Goal: Navigation & Orientation: Find specific page/section

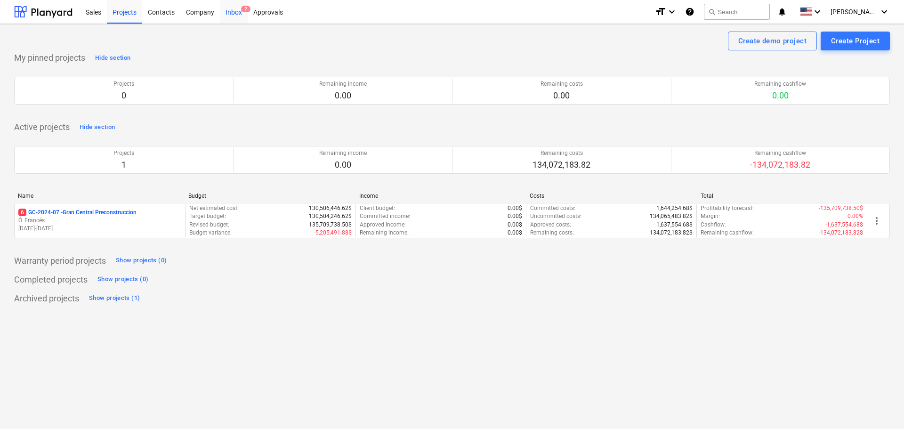
click at [234, 11] on div "Inbox 2" at bounding box center [234, 12] width 28 height 24
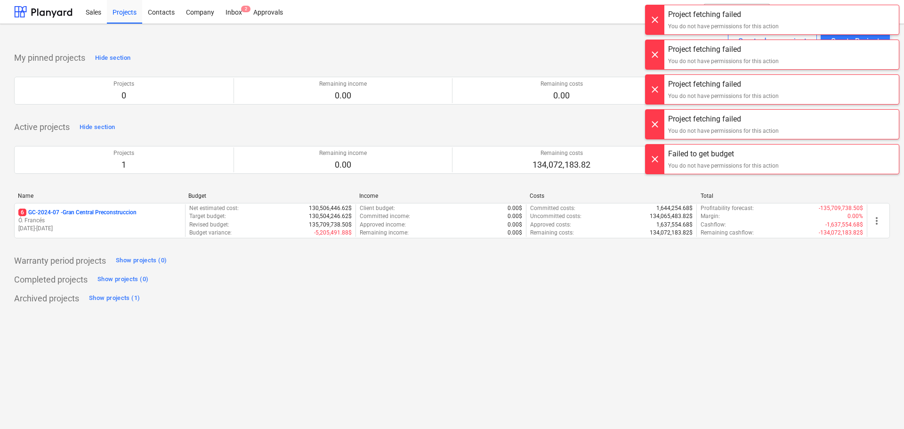
click at [653, 20] on div at bounding box center [654, 19] width 19 height 29
click at [653, 20] on div at bounding box center [654, 14] width 19 height 29
click at [653, 20] on div at bounding box center [654, 19] width 19 height 29
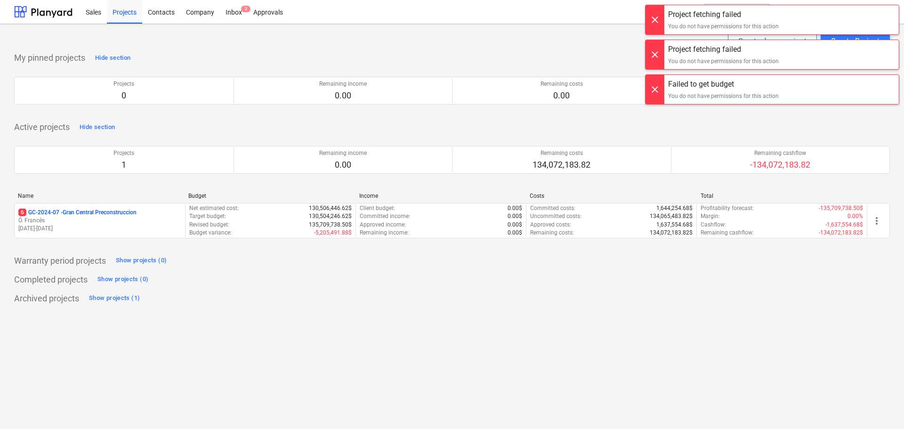
click at [653, 20] on div at bounding box center [654, 14] width 19 height 29
click at [653, 20] on div at bounding box center [654, 19] width 19 height 29
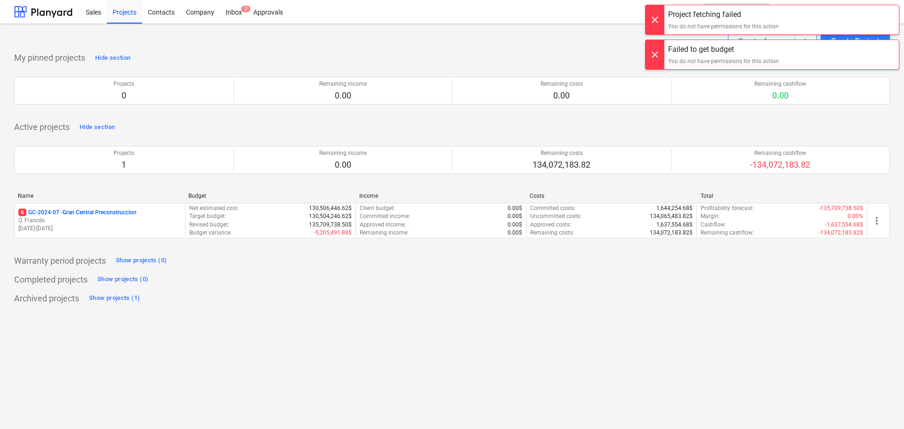
click at [655, 20] on div at bounding box center [654, 19] width 19 height 29
click at [656, 20] on div at bounding box center [654, 19] width 19 height 29
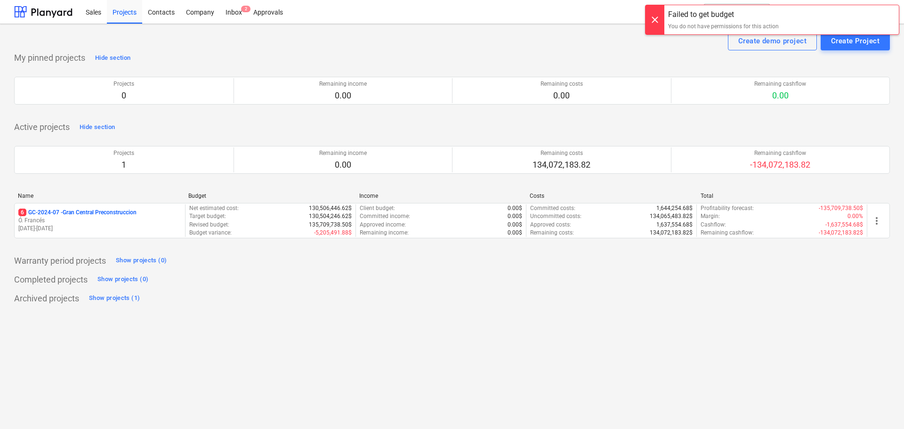
click at [656, 20] on div at bounding box center [654, 19] width 19 height 29
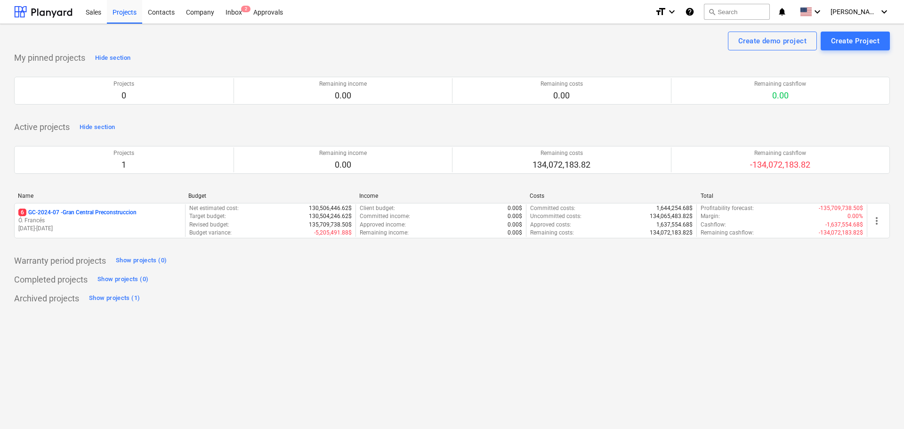
click at [647, 20] on div "Sales Projects Contacts Company Inbox 2 Approvals" at bounding box center [363, 12] width 567 height 24
click at [860, 11] on span "[PERSON_NAME]" at bounding box center [853, 12] width 47 height 8
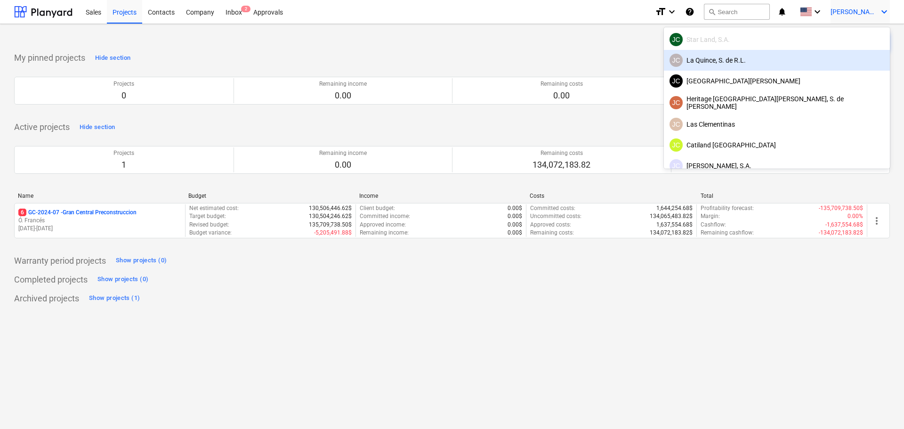
click at [799, 66] on div "JC La Quince, S. de R.L." at bounding box center [776, 60] width 215 height 13
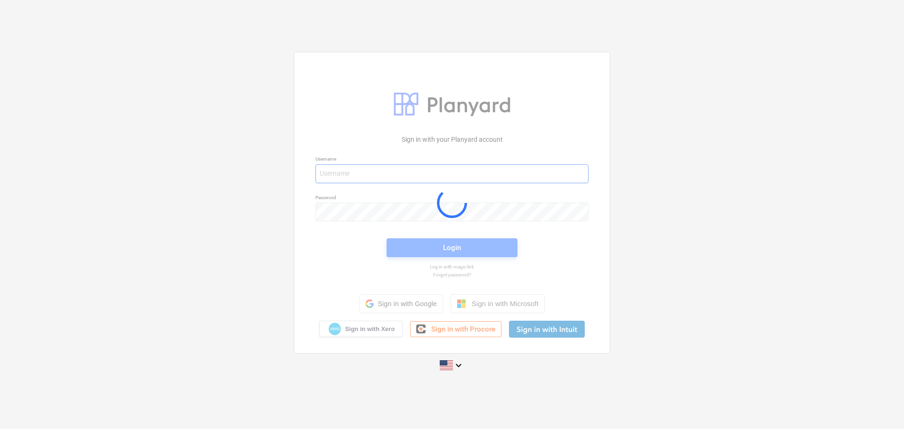
type input "javier@conservatoriosa.com"
